Goal: Task Accomplishment & Management: Complete application form

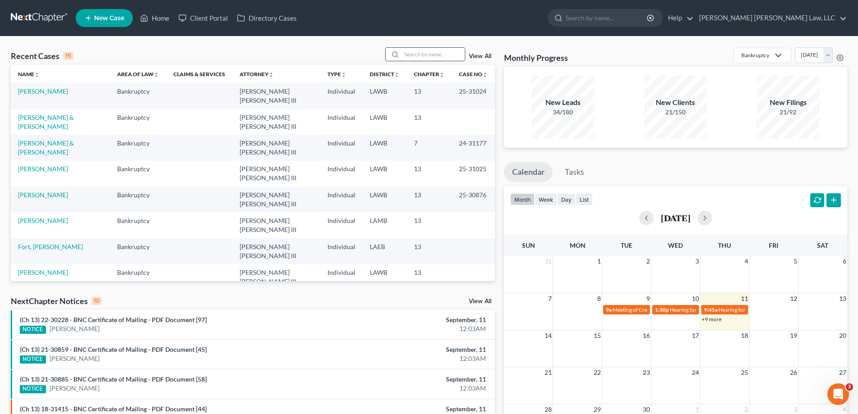
click at [417, 53] on input "search" at bounding box center [433, 54] width 63 height 13
type input "23-30884"
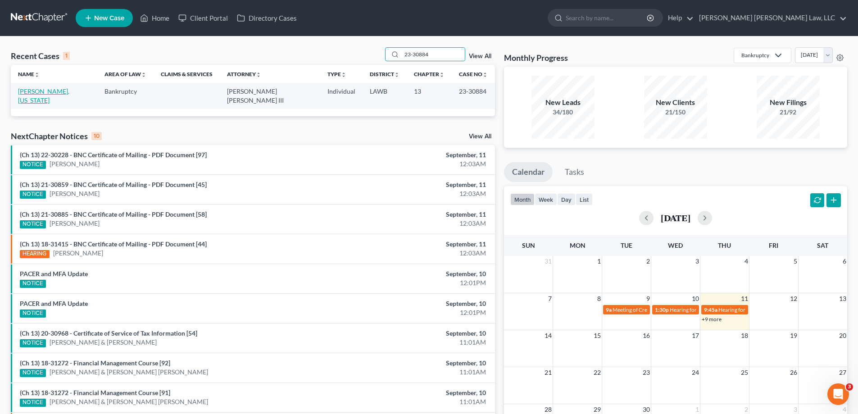
click at [48, 91] on link "[PERSON_NAME], [US_STATE]" at bounding box center [43, 95] width 51 height 17
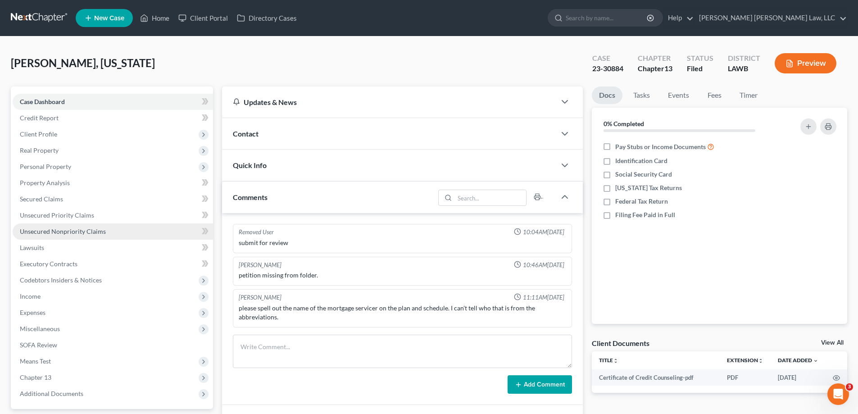
click at [77, 238] on link "Unsecured Nonpriority Claims" at bounding box center [113, 231] width 200 height 16
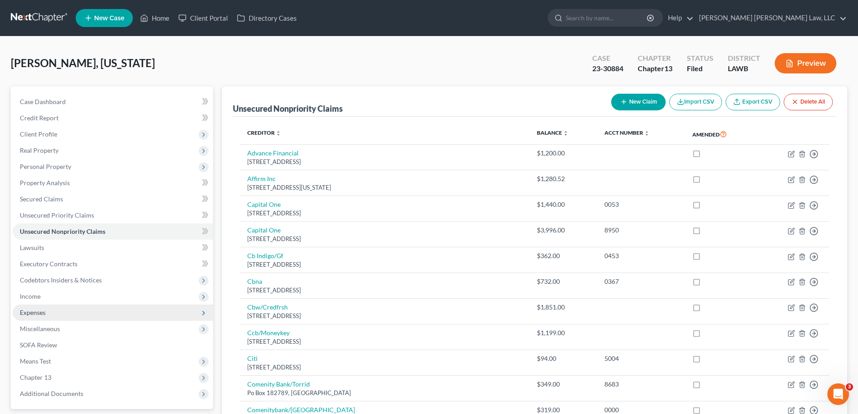
click at [57, 306] on span "Expenses" at bounding box center [113, 312] width 200 height 16
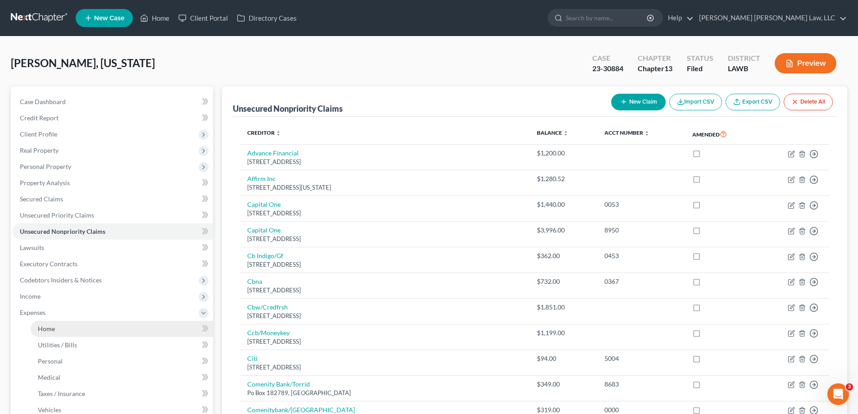
click at [59, 321] on link "Home" at bounding box center [122, 329] width 182 height 16
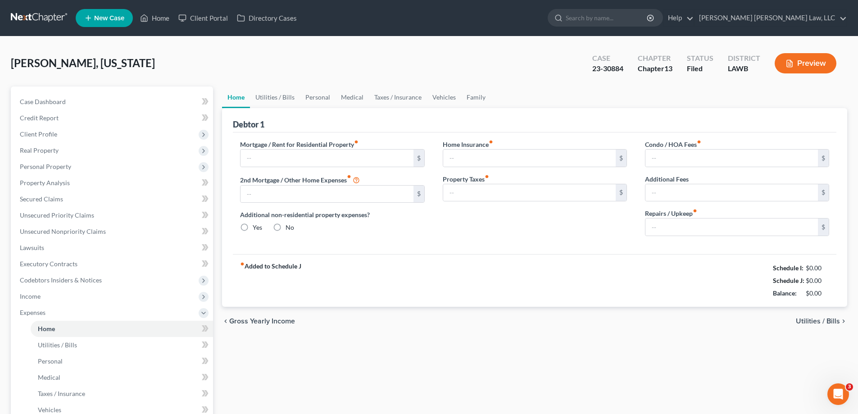
type input "0.00"
radio input "true"
type input "0.00"
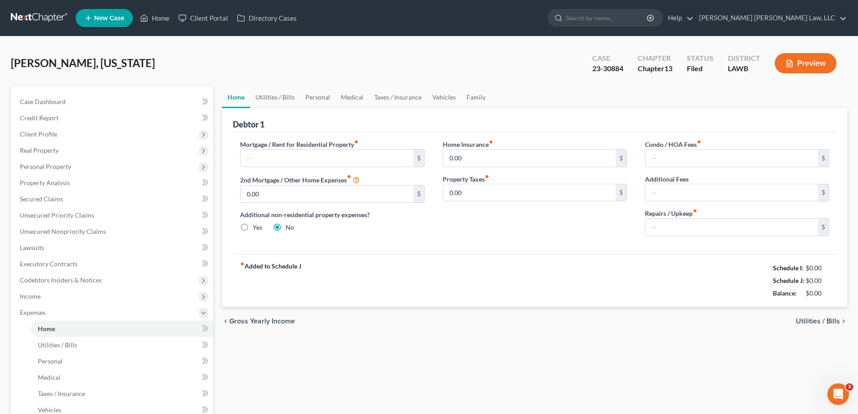
type input "0.00"
click at [301, 98] on link "Personal" at bounding box center [318, 97] width 36 height 22
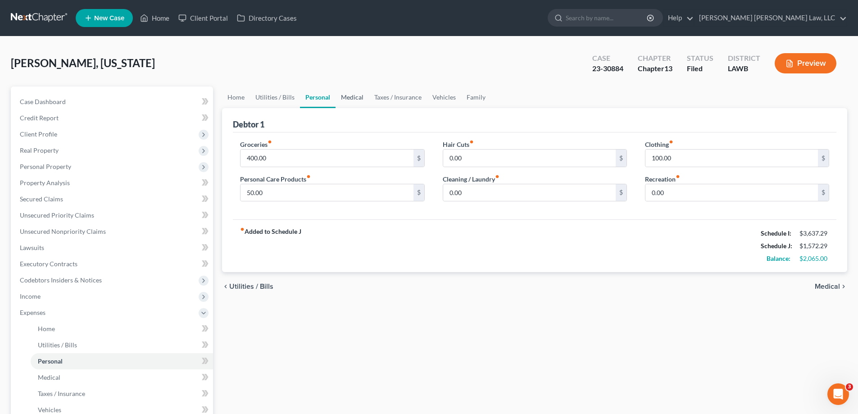
click at [356, 103] on link "Medical" at bounding box center [351, 97] width 33 height 22
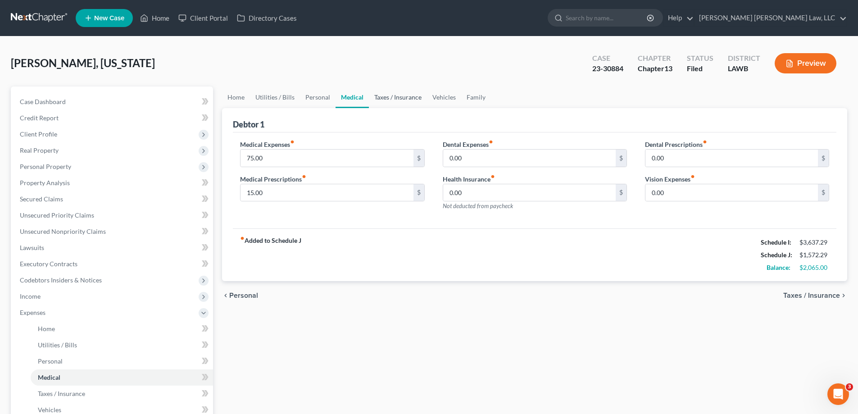
click at [370, 107] on link "Taxes / Insurance" at bounding box center [398, 97] width 58 height 22
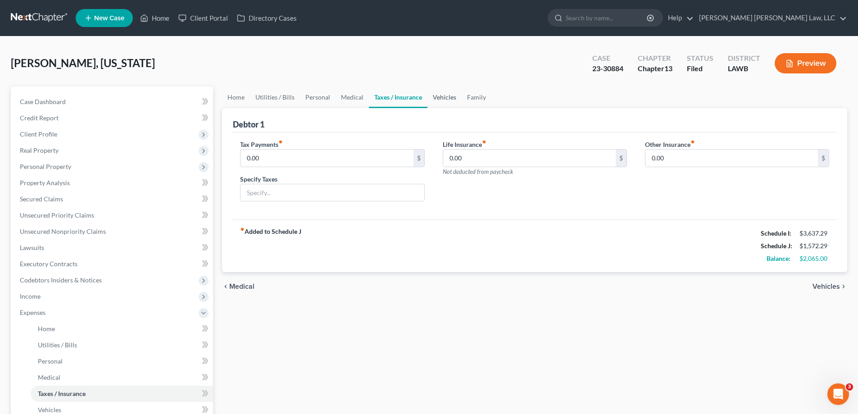
click at [442, 105] on link "Vehicles" at bounding box center [444, 97] width 34 height 22
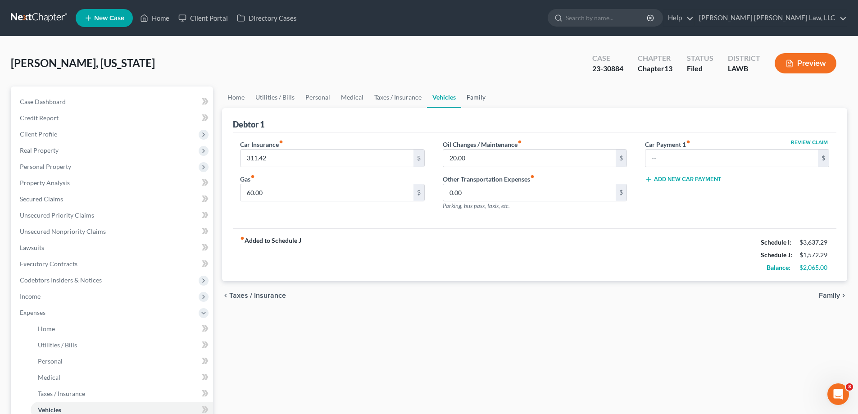
click at [472, 91] on link "Family" at bounding box center [476, 97] width 30 height 22
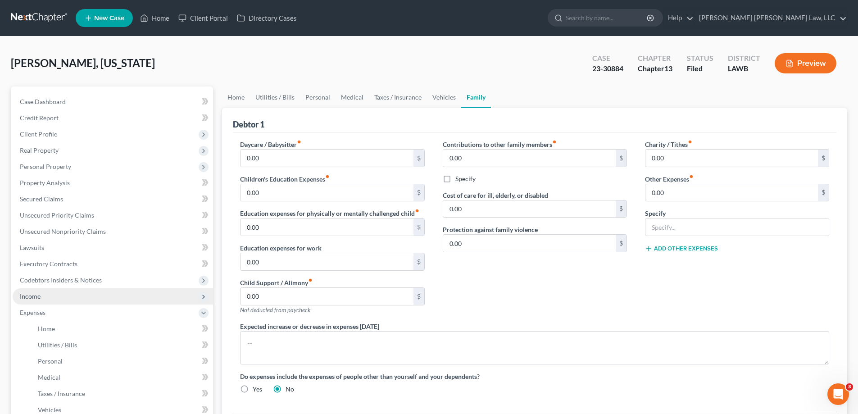
click at [58, 300] on span "Income" at bounding box center [113, 296] width 200 height 16
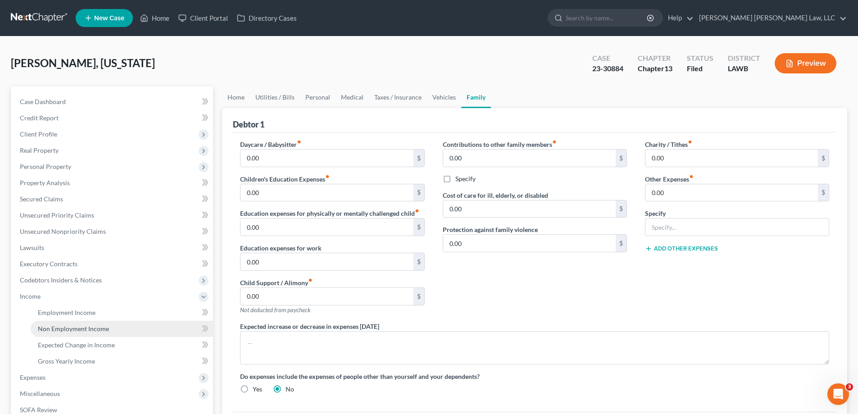
click at [68, 321] on link "Non Employment Income" at bounding box center [122, 329] width 182 height 16
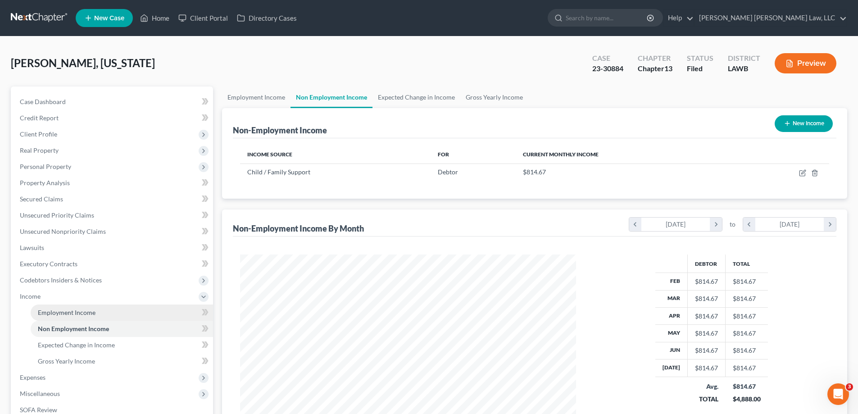
scroll to position [168, 354]
click at [72, 309] on span "Employment Income" at bounding box center [67, 312] width 58 height 8
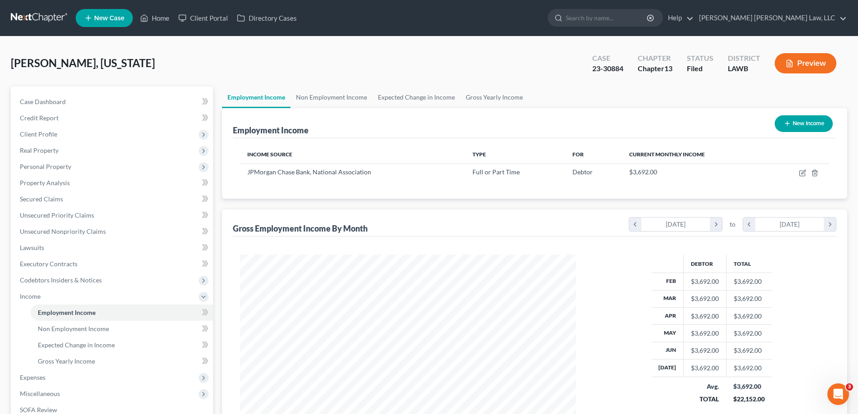
scroll to position [168, 354]
